Goal: Task Accomplishment & Management: Complete application form

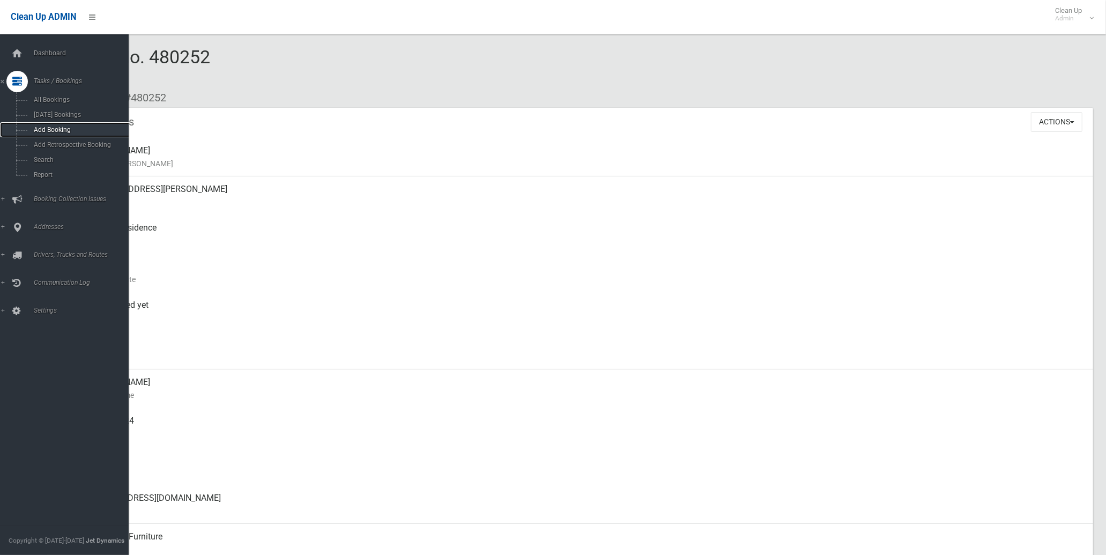
drag, startPoint x: 60, startPoint y: 121, endPoint x: 50, endPoint y: 130, distance: 13.7
click at [50, 130] on span "Add Booking" at bounding box center [80, 130] width 98 height 8
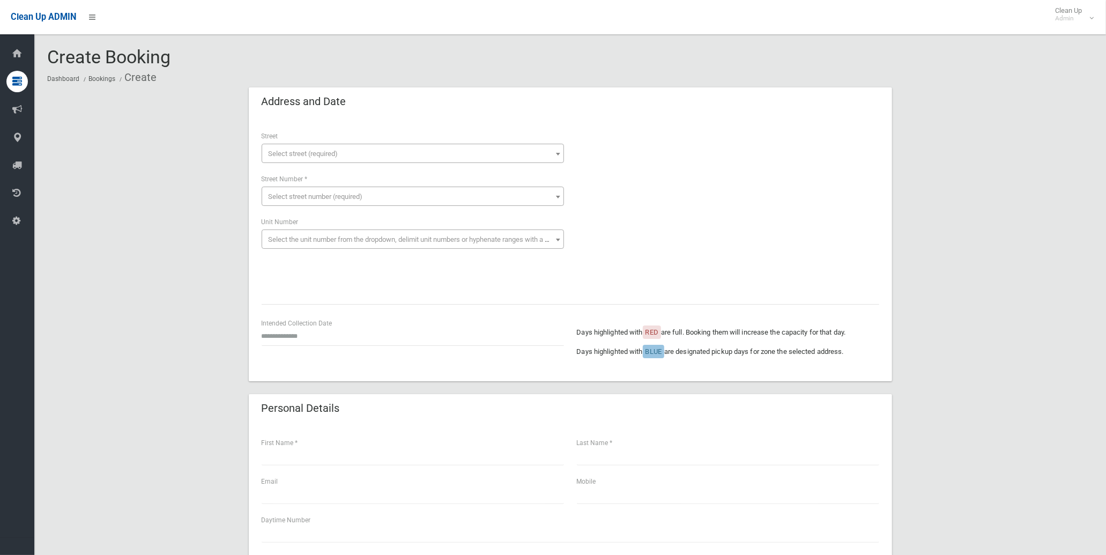
click at [341, 151] on span "Select street (required)" at bounding box center [412, 153] width 297 height 15
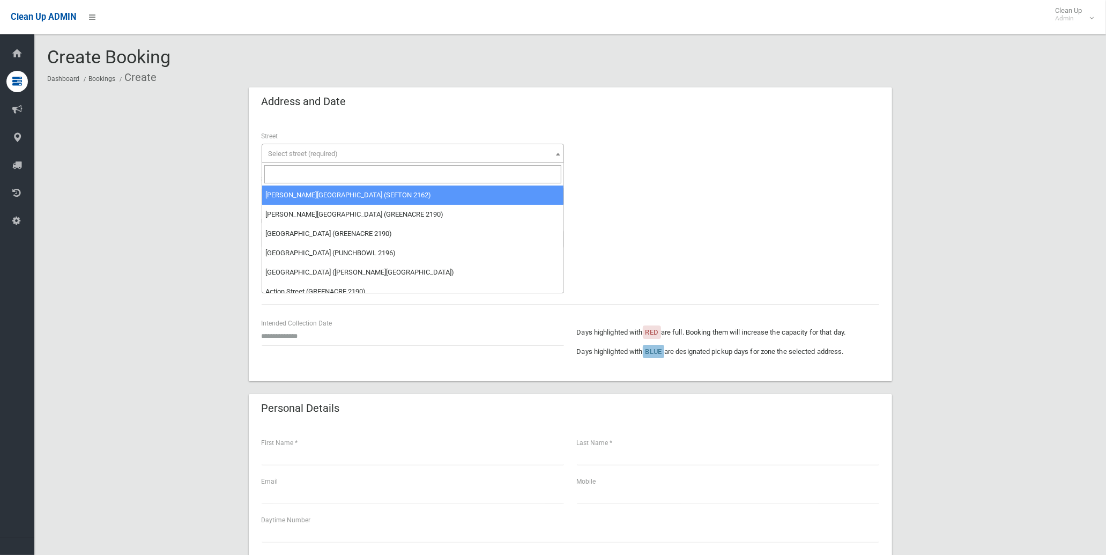
click at [151, 195] on div "**********" at bounding box center [570, 552] width 1046 height 930
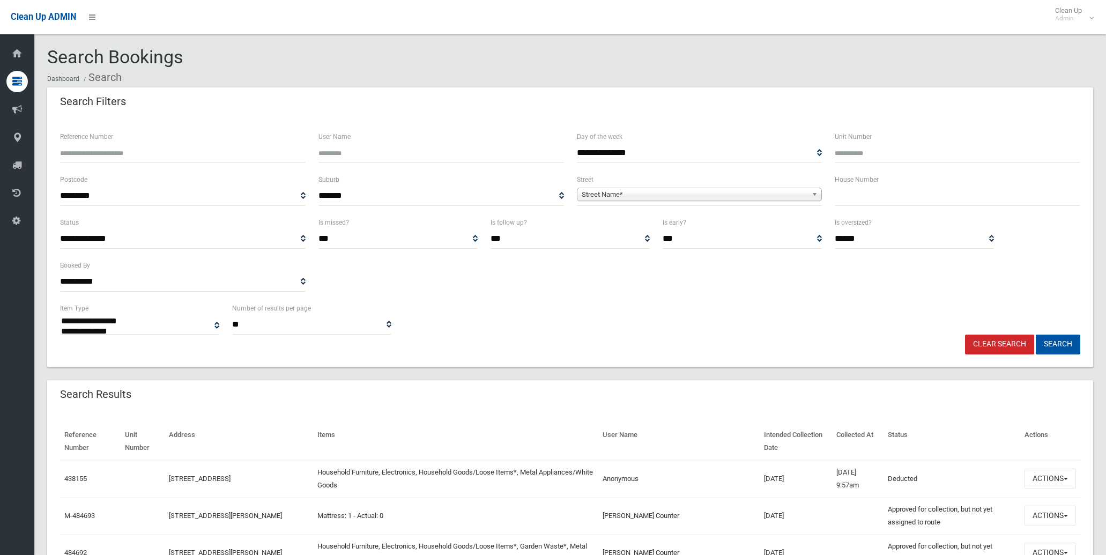
select select
click at [909, 196] on input "text" at bounding box center [958, 196] width 246 height 20
click at [867, 197] on input "text" at bounding box center [958, 196] width 246 height 20
